Goal: Navigation & Orientation: Go to known website

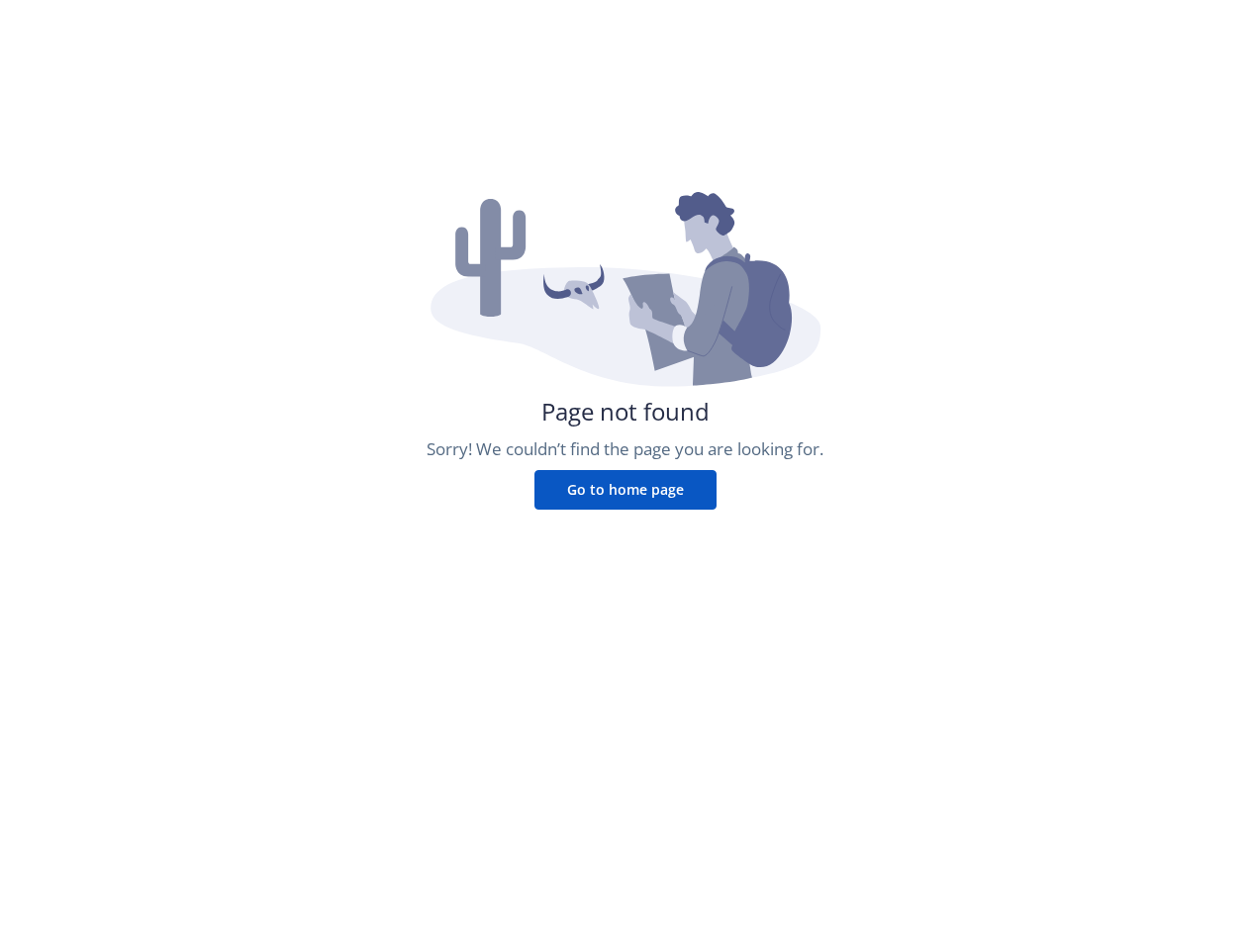
click at [625, 570] on div "Page not found Sorry! We couldn’t find the page you are looking for. Go to home…" at bounding box center [625, 665] width 1250 height 950
click at [626, 490] on button "Go to home page" at bounding box center [625, 490] width 182 height 40
